Goal: Transaction & Acquisition: Purchase product/service

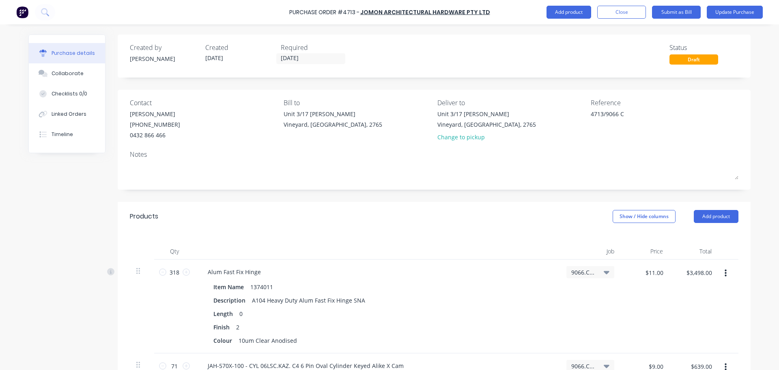
scroll to position [797, 0]
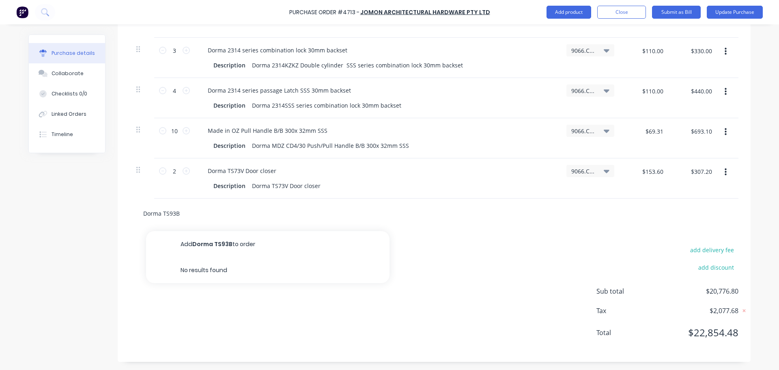
click at [176, 213] on input "Dorma TS93B" at bounding box center [224, 213] width 162 height 16
type input "Dorma TS93B"
type textarea "x"
type input "Dorma TS93B"
type textarea "x"
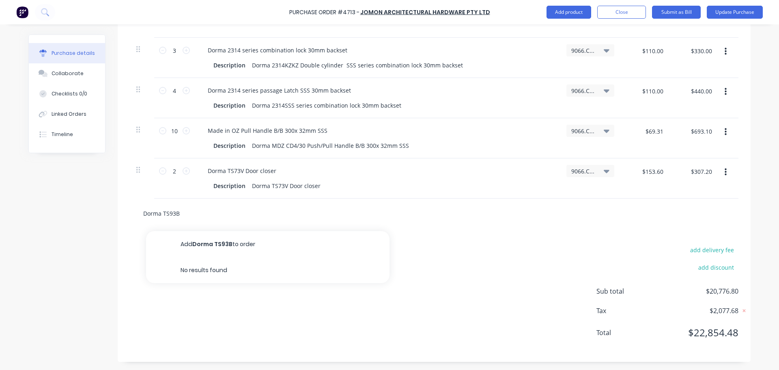
type input "Dorma TS93B"
type textarea "x"
type input "Dorma TS93"
type textarea "x"
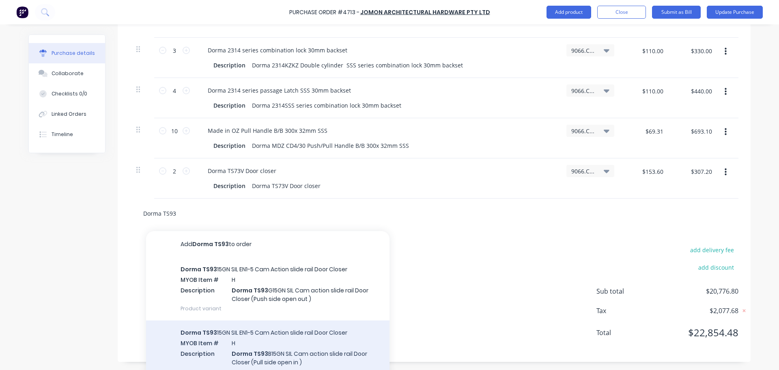
type input "Dorma TS93"
click at [242, 349] on div "Dorma TS93 15GN SIL EN1-5 Cam Action slide rail Door Closer MYOB Item # H Descr…" at bounding box center [267, 351] width 243 height 63
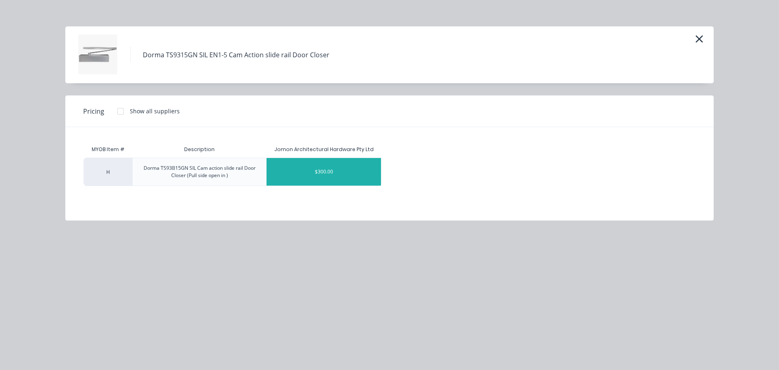
type textarea "x"
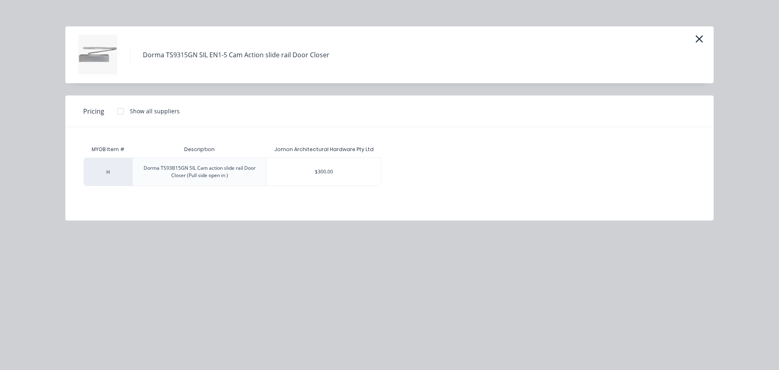
click at [314, 170] on div "$300.00" at bounding box center [324, 172] width 114 height 28
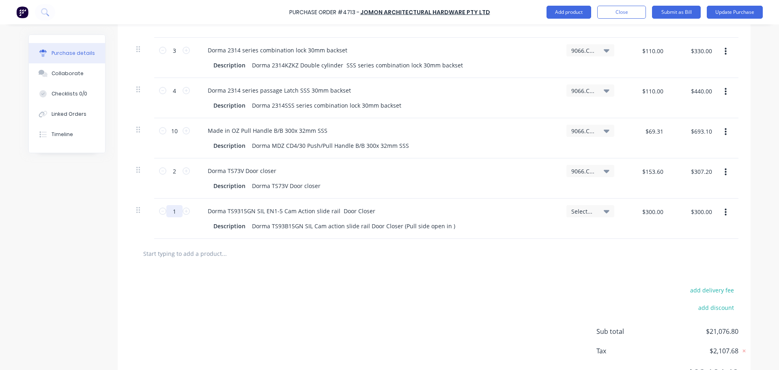
click at [176, 211] on input "1" at bounding box center [174, 211] width 16 height 12
type textarea "x"
type input "2"
type textarea "x"
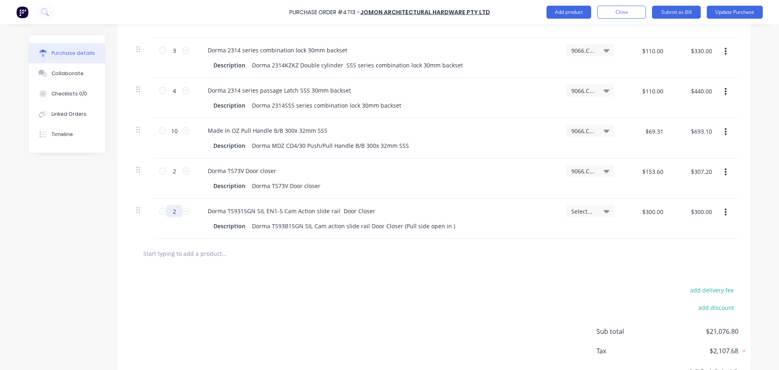
type input "$600.00"
type textarea "x"
type input "21"
type textarea "x"
type input "$6,300.00"
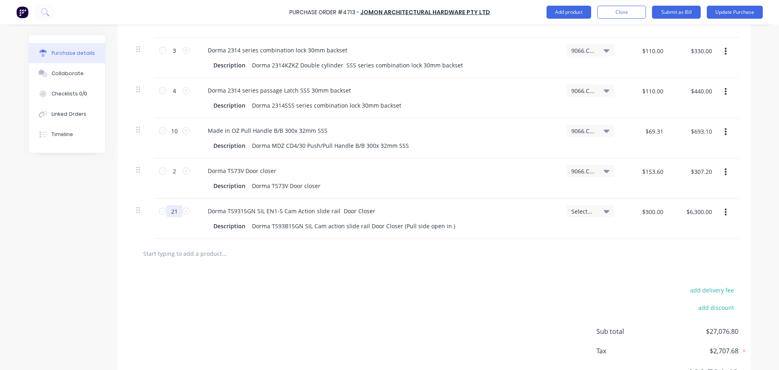
type input "21"
click at [271, 274] on div "add delivery fee add discount Sub total $27,076.80 Tax $2,707.68 Total $29,784.…" at bounding box center [434, 334] width 633 height 133
type textarea "x"
click at [189, 254] on input "text" at bounding box center [224, 253] width 162 height 16
type input "d"
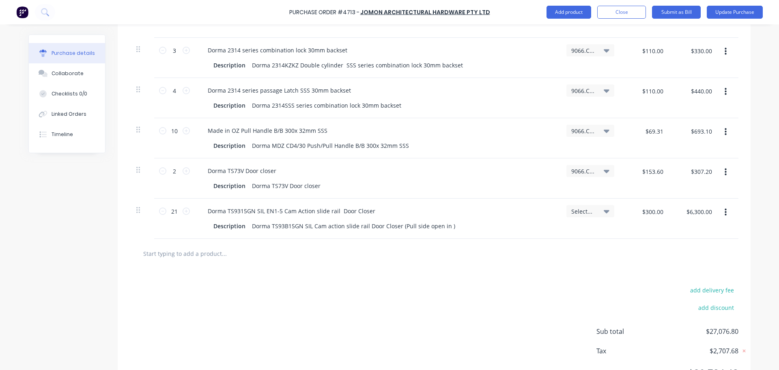
type textarea "x"
type input "do"
type textarea "x"
type input "dor"
type textarea "x"
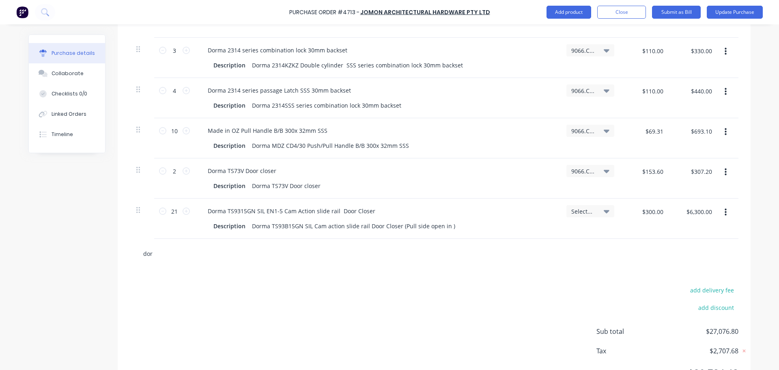
type input "dorm"
type textarea "x"
type input "dorma"
type textarea "x"
type input "dorma"
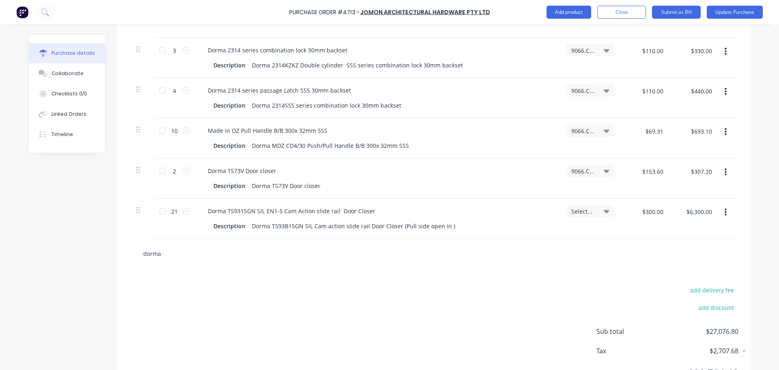
type textarea "x"
type input "dorma T"
type textarea "x"
type input "dorma Ts"
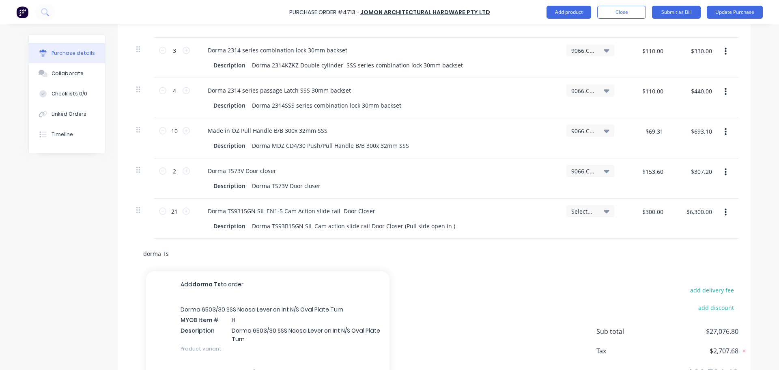
type textarea "x"
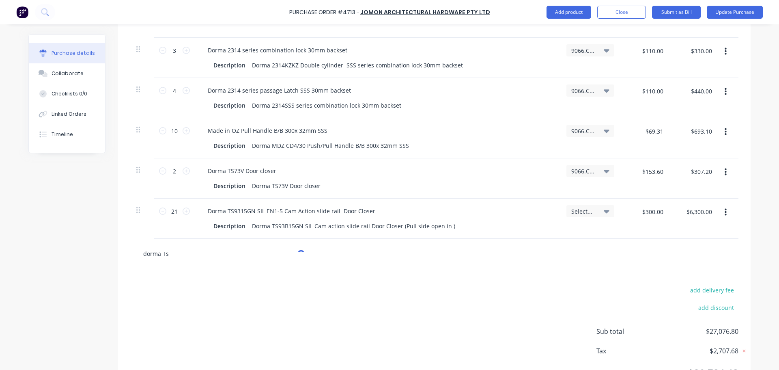
type input "dorma Ts9"
type textarea "x"
type input "dorma Ts93"
type textarea "x"
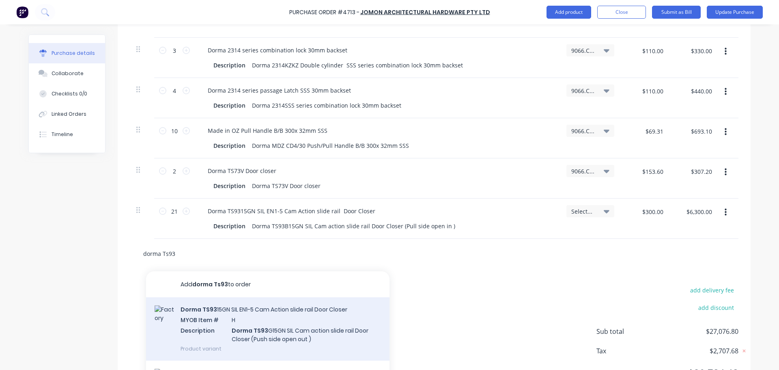
type input "dorma Ts93"
click at [197, 325] on div "Dorma TS93 15GN SIL EN1-5 Cam Action slide rail Door Closer MYOB Item # H Descr…" at bounding box center [267, 328] width 243 height 63
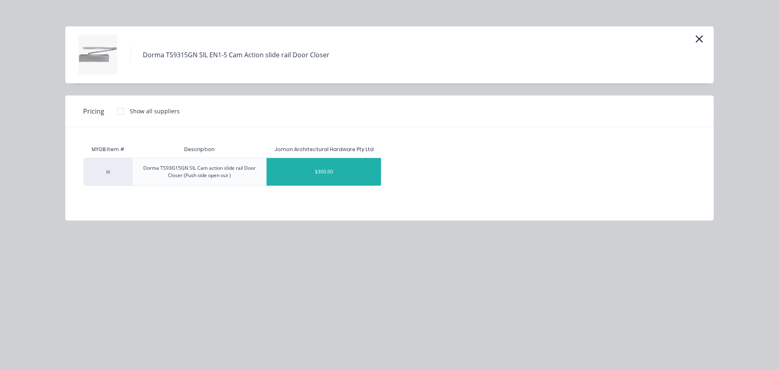
type textarea "x"
click at [304, 179] on div "$300.00" at bounding box center [324, 172] width 114 height 28
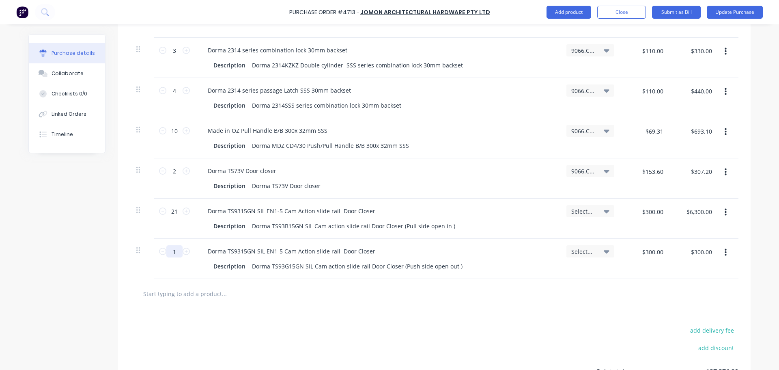
click at [175, 254] on input "1" at bounding box center [174, 251] width 16 height 12
type textarea "x"
type input "13"
type textarea "x"
type input "$3,900.00"
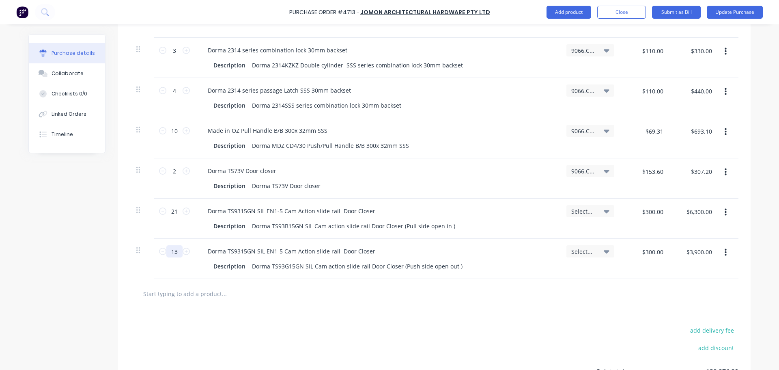
type input "13"
click at [426, 315] on div "add delivery fee add discount Sub total $30,976.80 Tax $3,097.68 Total $34,074.…" at bounding box center [434, 374] width 633 height 133
type textarea "x"
click at [171, 290] on input "text" at bounding box center [224, 293] width 162 height 16
type input "D"
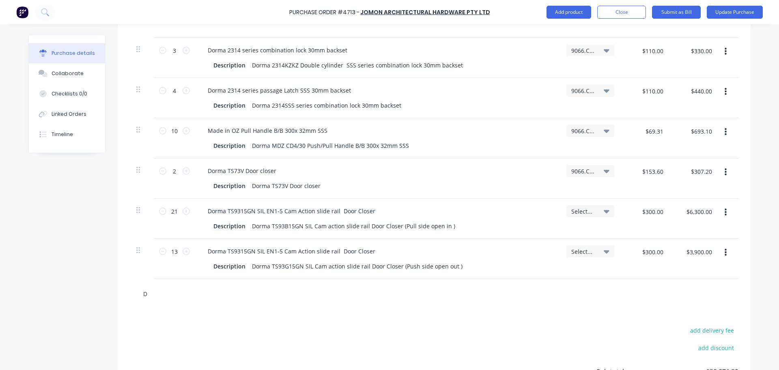
type textarea "x"
type input "Do"
type textarea "x"
type input "Dor"
type textarea "x"
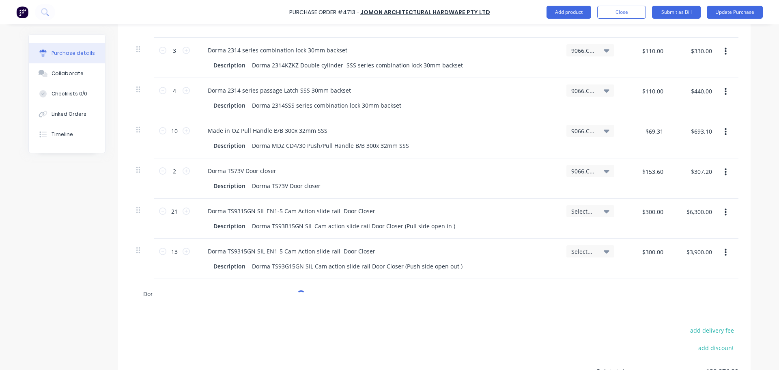
type input "Dorm"
type textarea "x"
type input "Dorma"
type textarea "x"
type input "Dorma"
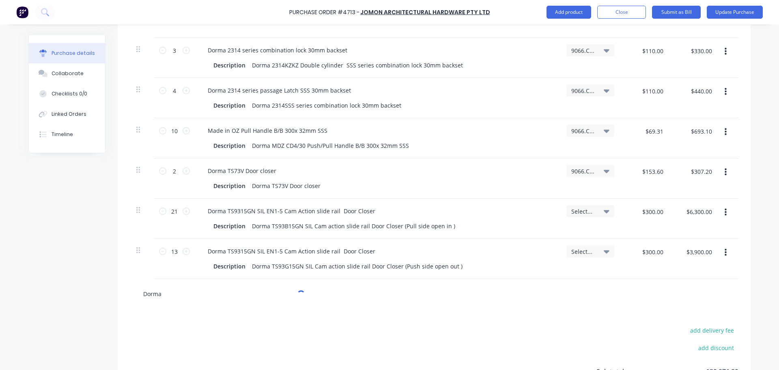
type textarea "x"
type input "Dorma t"
type textarea "x"
type input "Dorma ts"
type textarea "x"
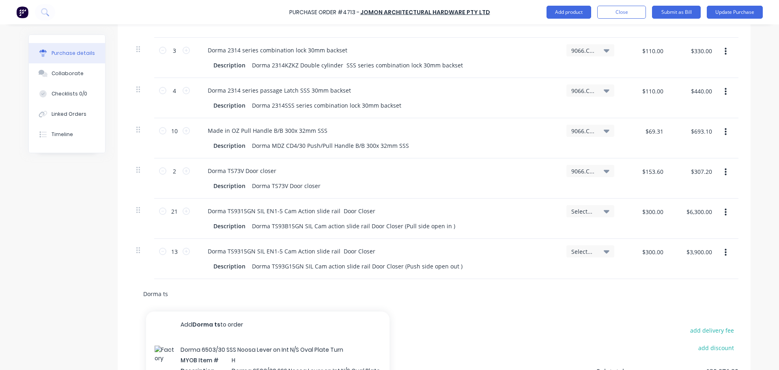
type input "Dorma ts9"
type textarea "x"
type input "Dorma ts93"
type textarea "x"
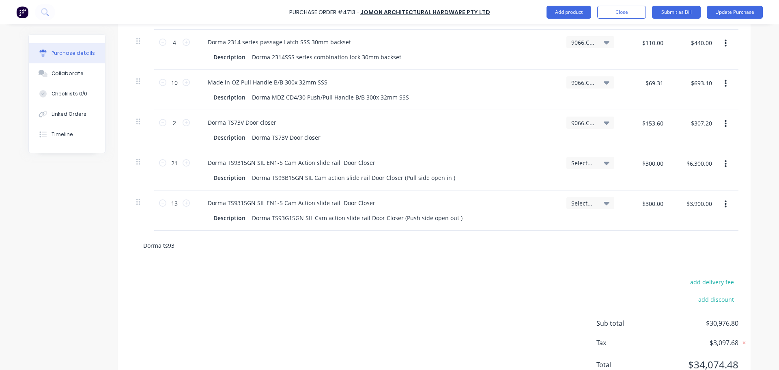
scroll to position [877, 0]
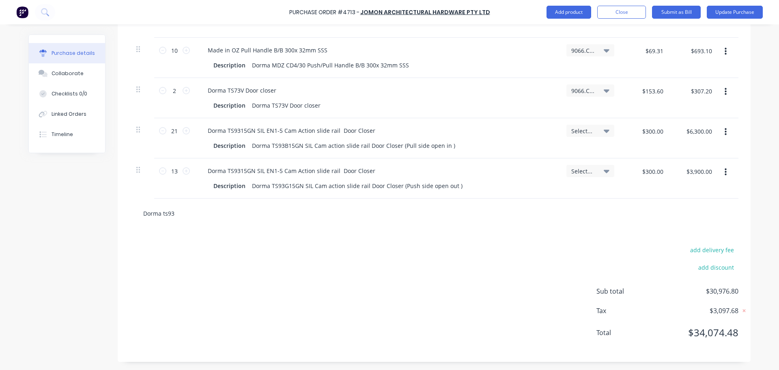
type input "Dorma ts93"
type textarea "x"
type input "Dorma ts93"
type textarea "x"
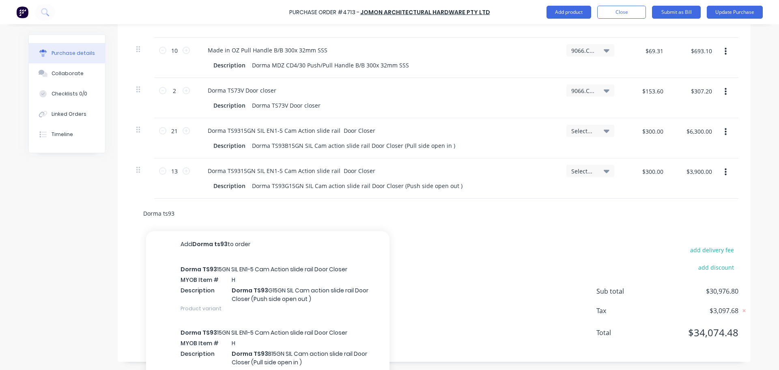
type input "Dorma ts93"
type textarea "x"
type input "Dorma ts93 h"
type textarea "x"
type input "Dorma ts93 ho"
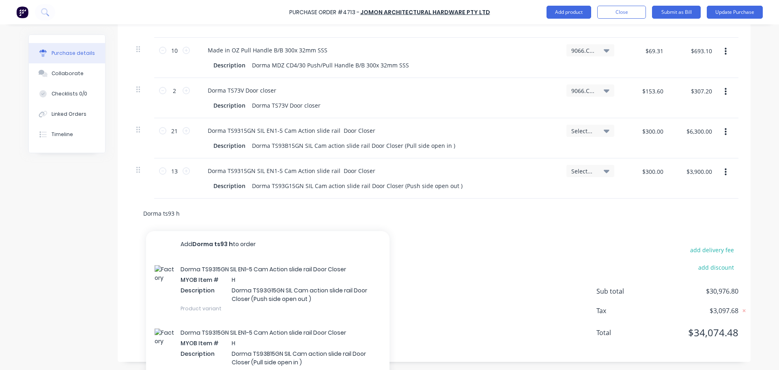
type textarea "x"
type input "Dorma ts93 hol"
type textarea "x"
type input "Dorma ts93 hold"
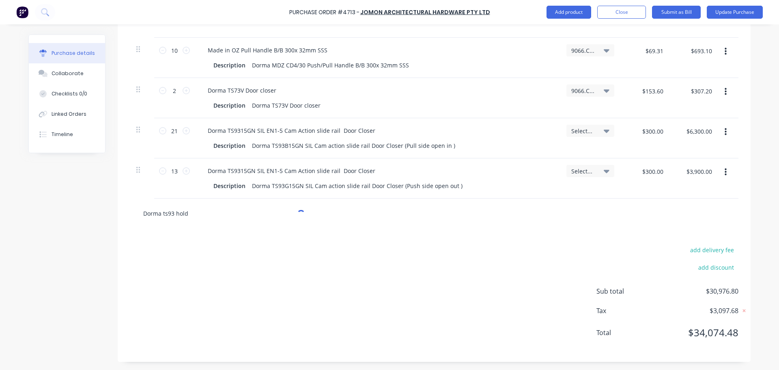
type textarea "x"
type input "Dorma ts93 hol"
type textarea "x"
type input "Dorma ts93 ho"
type textarea "x"
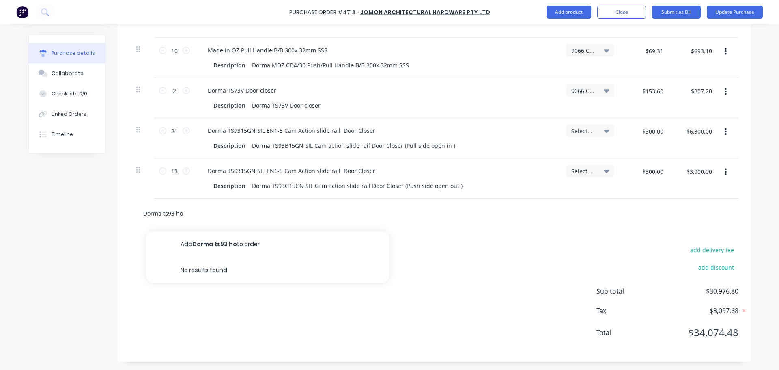
type input "Dorma ts93 h"
type textarea "x"
type input "Dorma ts93"
type textarea "x"
type input "Dorma ts93"
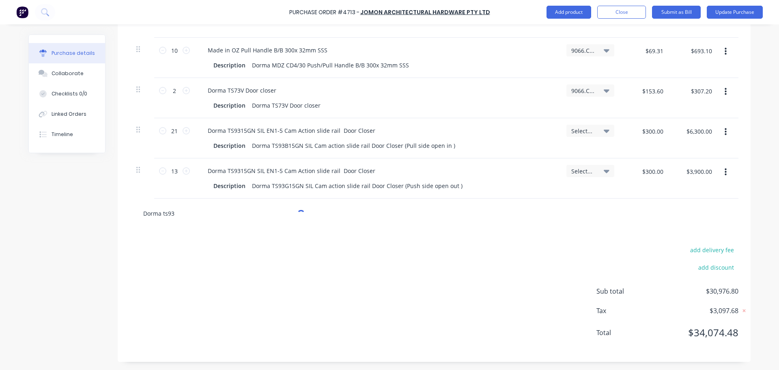
type textarea "x"
type input "Dorma ts9"
type textarea "x"
type input "Dorma ts"
type textarea "x"
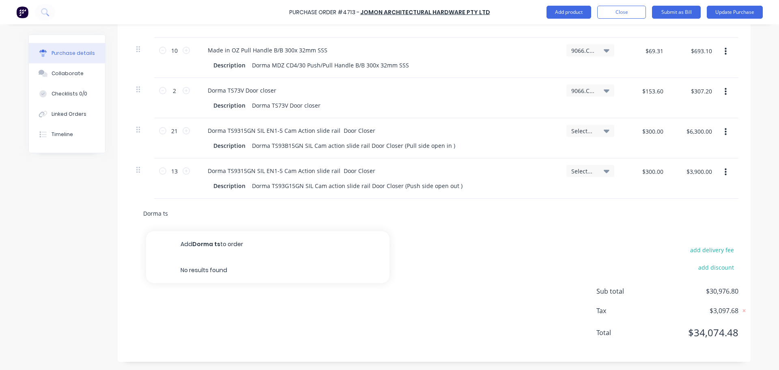
type input "Dorma t"
type textarea "x"
type input "Dorma"
type textarea "x"
type input "Dorma h"
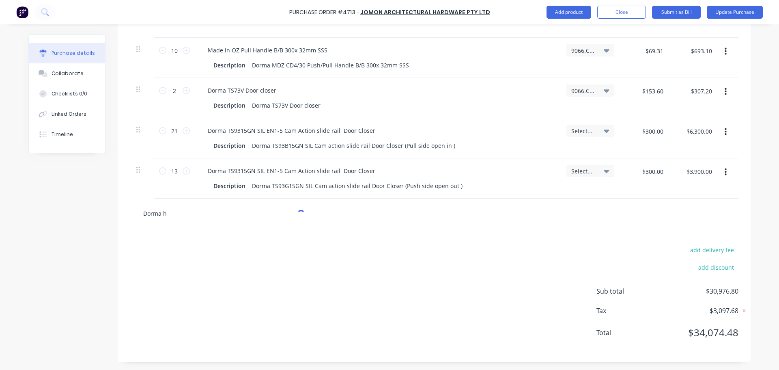
type textarea "x"
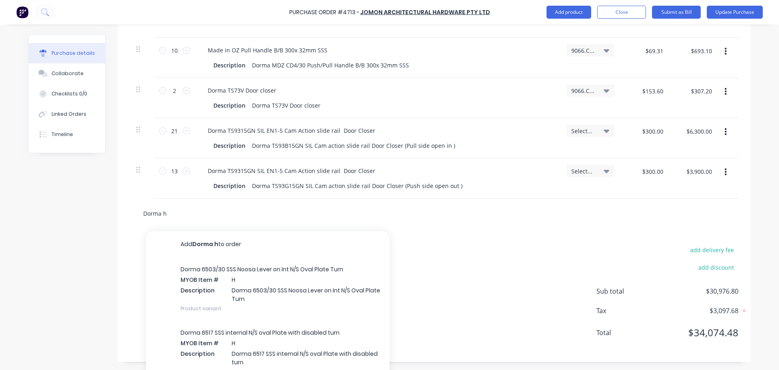
type input "[PERSON_NAME]"
type textarea "x"
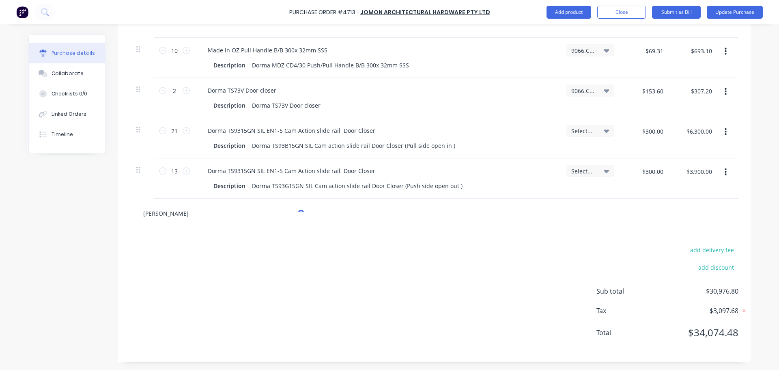
type input "Dorma hol"
type textarea "x"
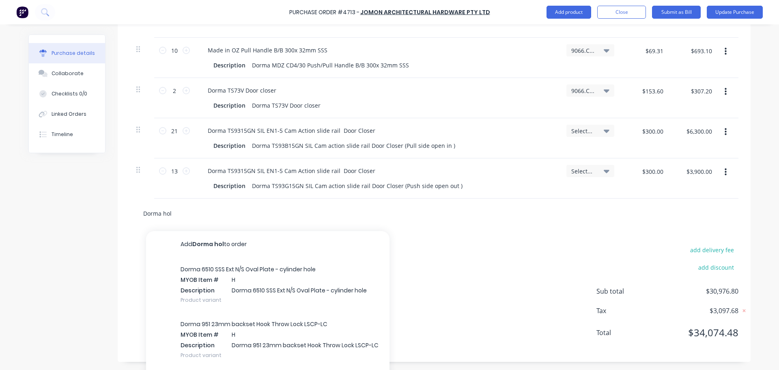
type input "Dorma hold"
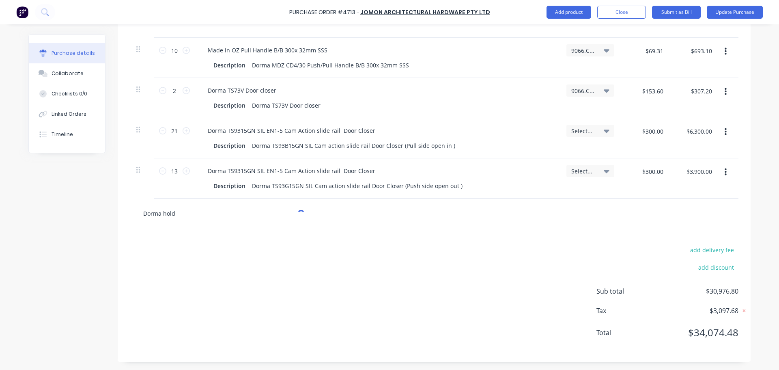
type textarea "x"
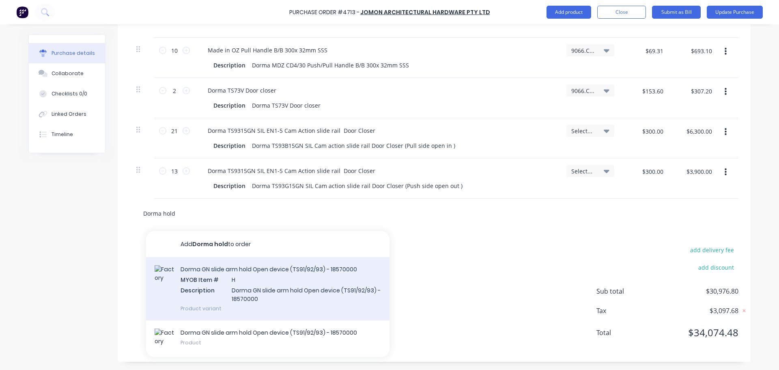
type input "Dorma hold"
click at [208, 282] on div "Dorma GN slide arm hold Open device (TS91/92/93) - 18570000 MYOB Item # H Descr…" at bounding box center [267, 288] width 243 height 63
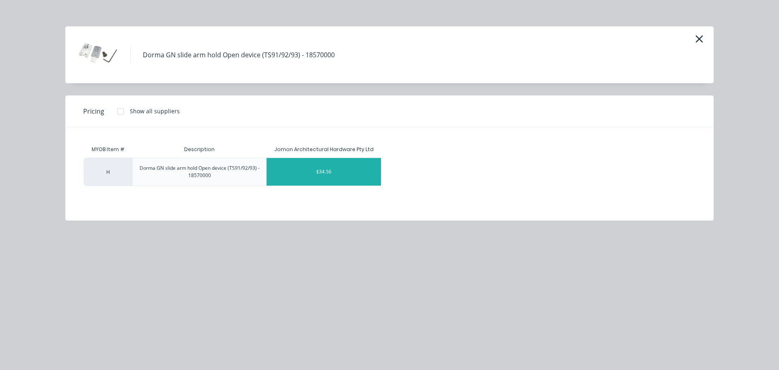
type textarea "x"
click at [342, 182] on div "$34.56" at bounding box center [324, 172] width 114 height 28
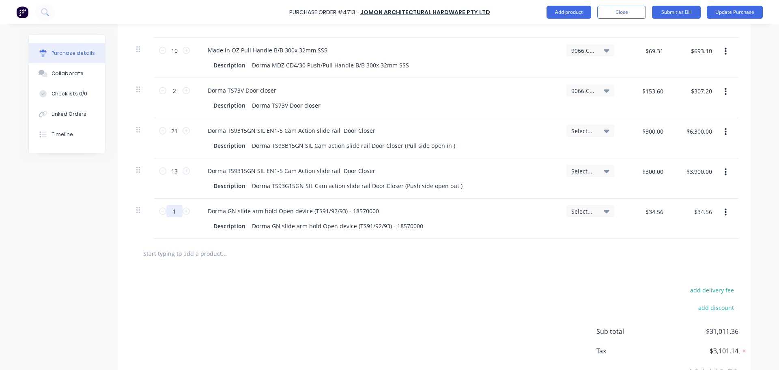
click at [177, 210] on input "1" at bounding box center [174, 211] width 16 height 12
click at [287, 267] on div at bounding box center [434, 254] width 608 height 30
type textarea "x"
click at [218, 250] on input "text" at bounding box center [224, 253] width 162 height 16
type input "D"
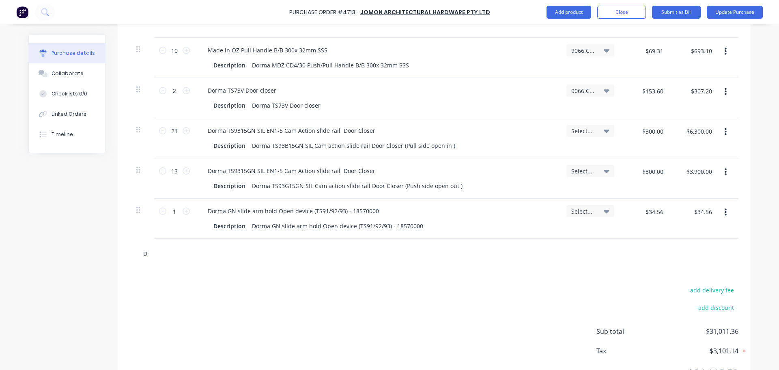
type textarea "x"
type input "Do"
type textarea "x"
type input "Dor"
type textarea "x"
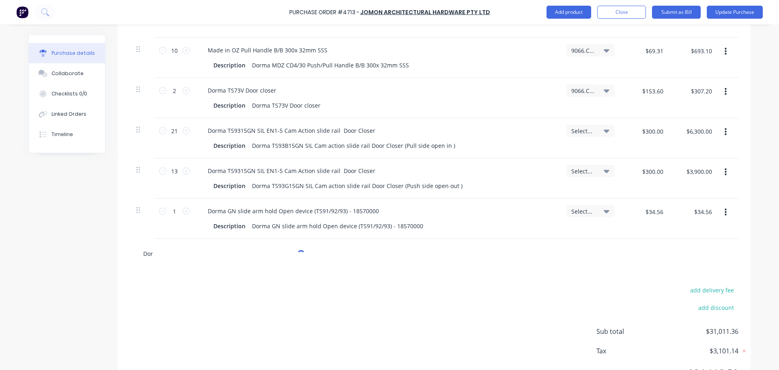
type input "Dorm"
type textarea "x"
type input "Dorma"
type textarea "x"
type input "Dorma"
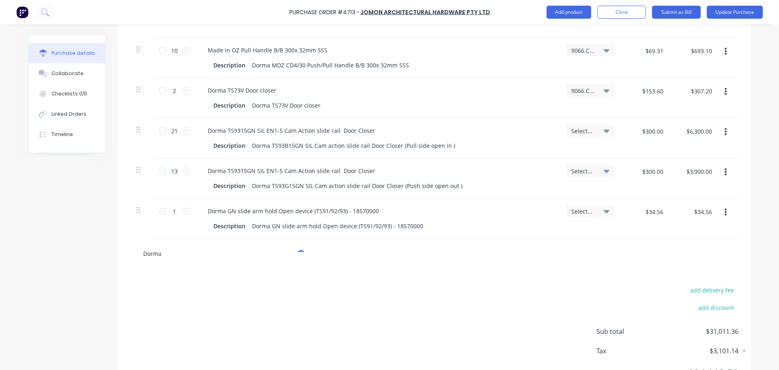
type textarea "x"
type input "Dorma G"
type textarea "x"
type input "Dorma GN"
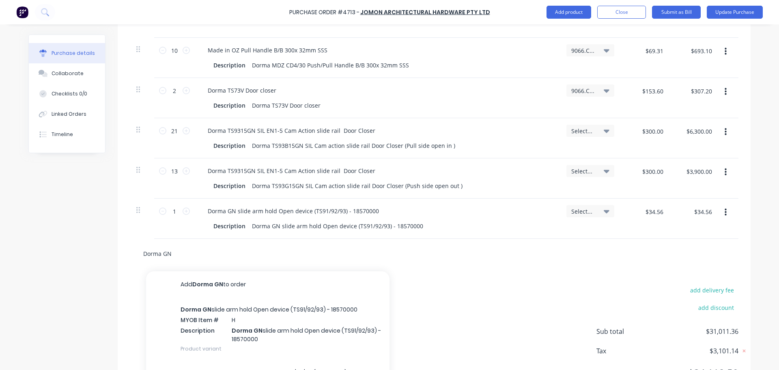
type textarea "x"
type input "Dorma GN"
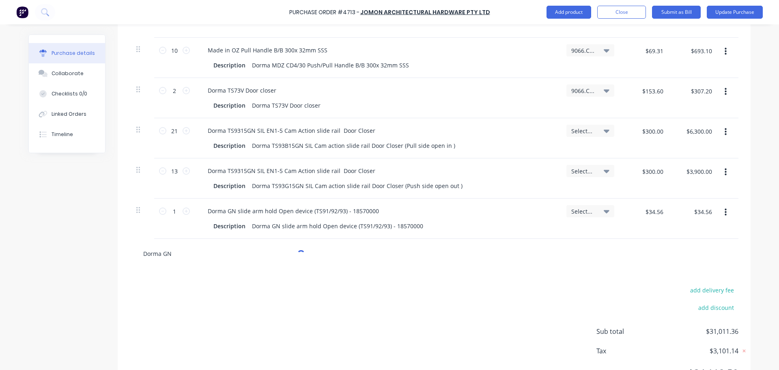
type textarea "x"
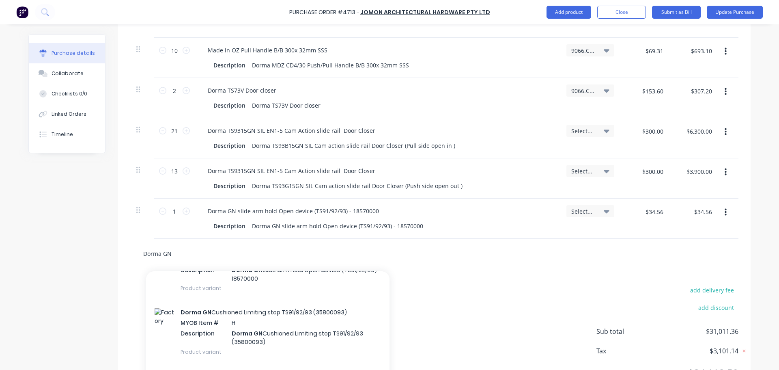
scroll to position [76, 0]
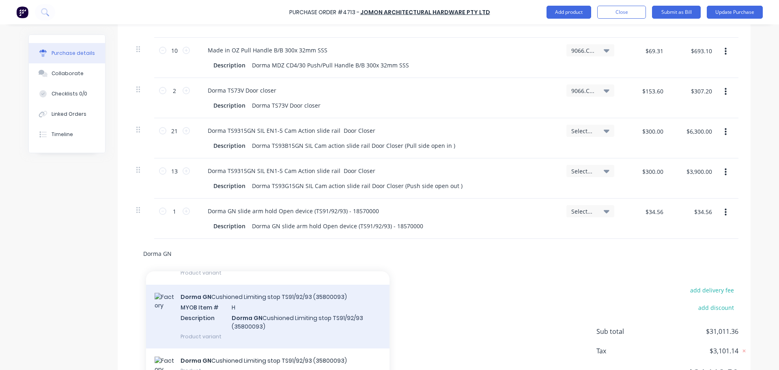
type input "Dorma GN"
click at [200, 314] on div "Dorma GN Cushioned Limiting stop TS91/92/93 (35800093) MYOB Item # H Descriptio…" at bounding box center [267, 315] width 243 height 63
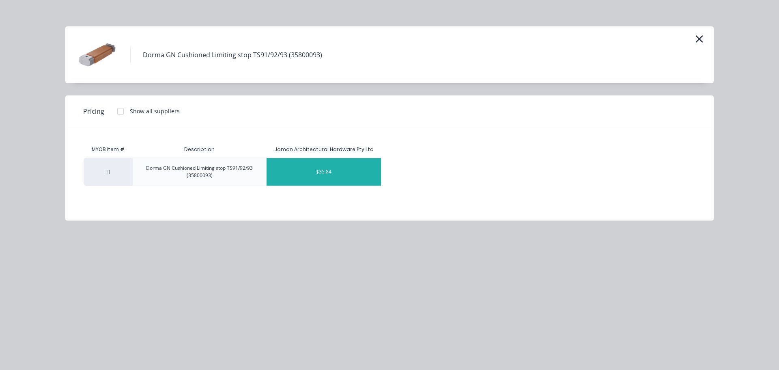
type textarea "x"
click at [312, 176] on div "$35.84" at bounding box center [324, 172] width 114 height 28
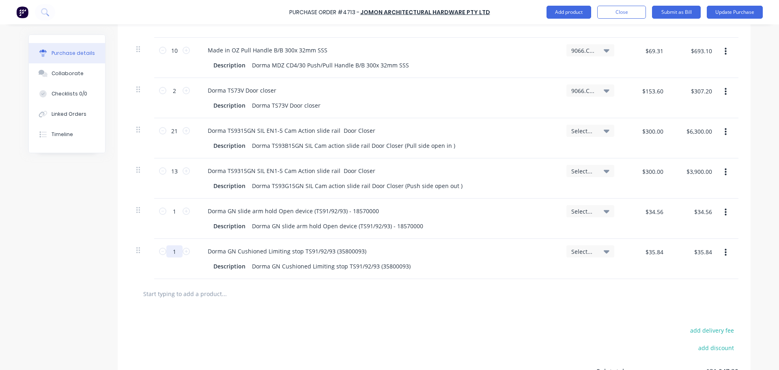
click at [174, 253] on input "1" at bounding box center [174, 251] width 16 height 12
type textarea "x"
type input "16"
type textarea "x"
type input "$573.44"
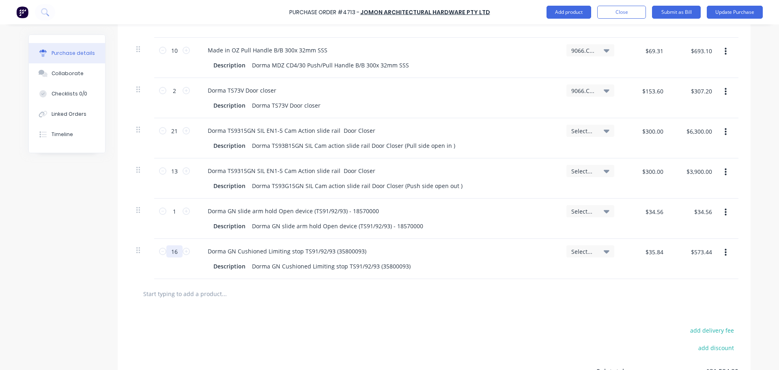
type input "16"
click at [502, 295] on div at bounding box center [433, 293] width 595 height 16
type textarea "x"
click at [183, 288] on input "text" at bounding box center [224, 293] width 162 height 16
type input "D"
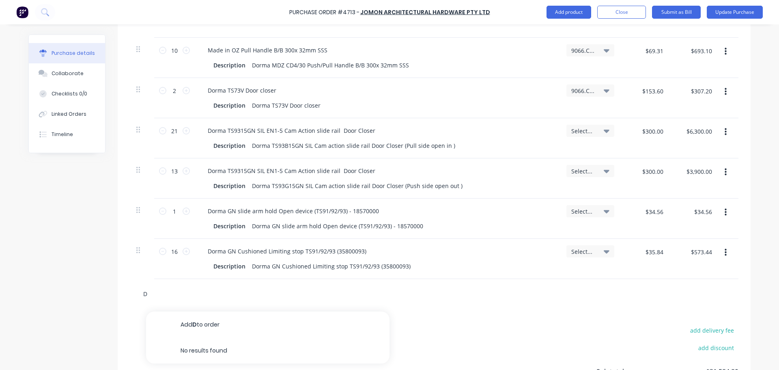
type textarea "x"
type input "DN"
type textarea "x"
type input "DN2"
type textarea "x"
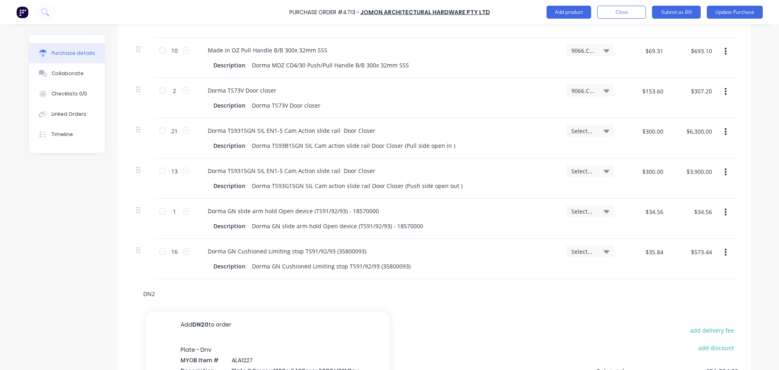
type input "DN20"
type textarea "x"
type input "DN201"
type textarea "x"
type input "DN201"
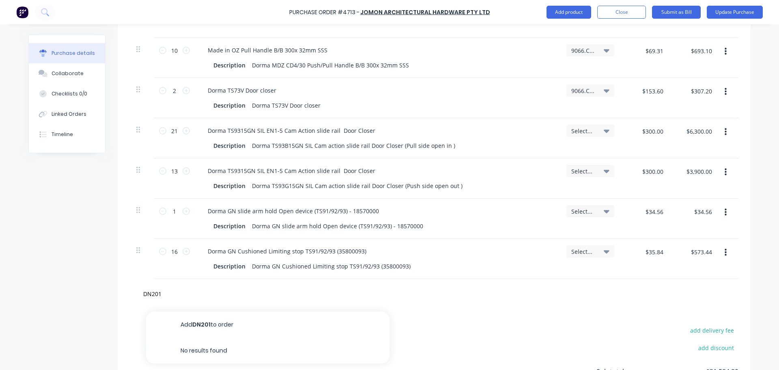
type textarea "x"
